Goal: Transaction & Acquisition: Book appointment/travel/reservation

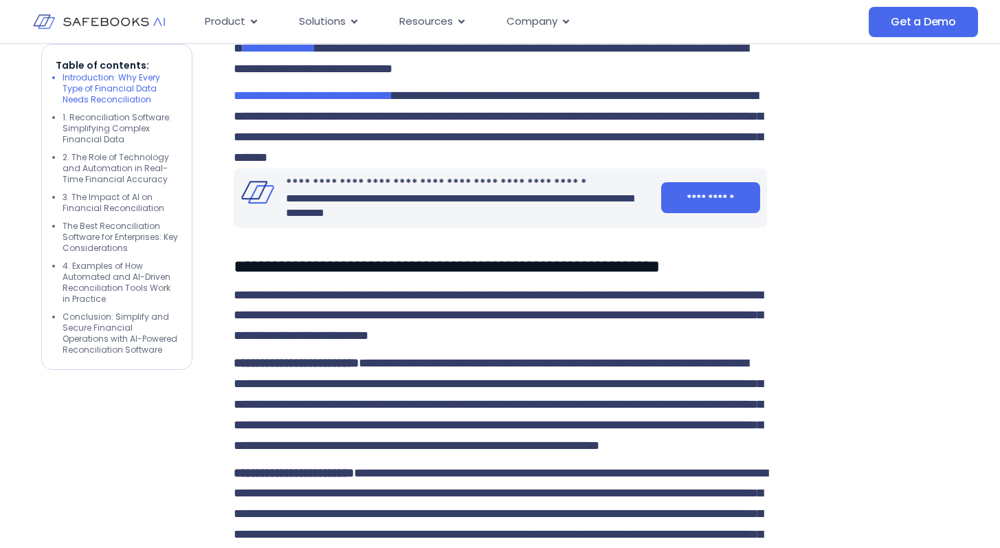
scroll to position [899, 0]
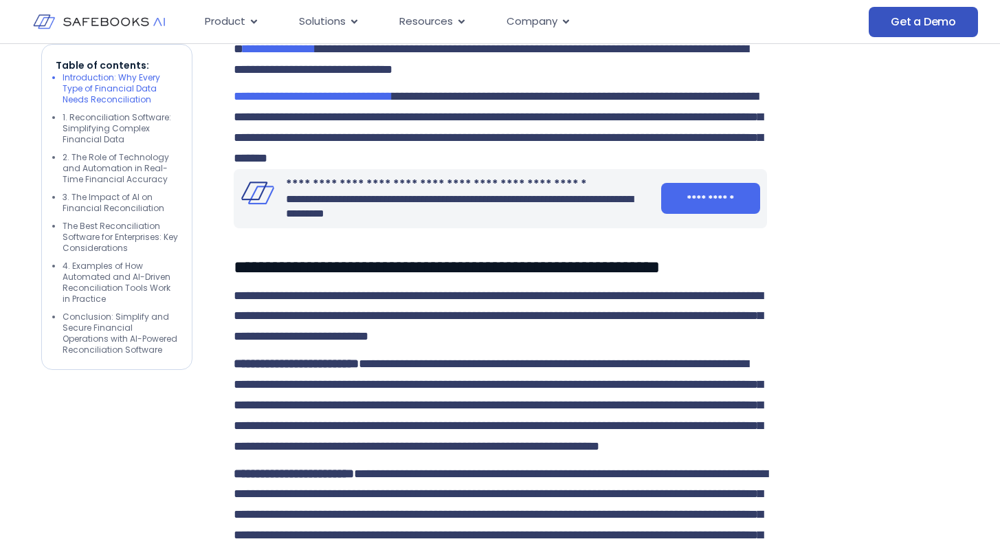
click at [925, 33] on link "Get a Demo" at bounding box center [923, 22] width 109 height 30
